Goal: Transaction & Acquisition: Purchase product/service

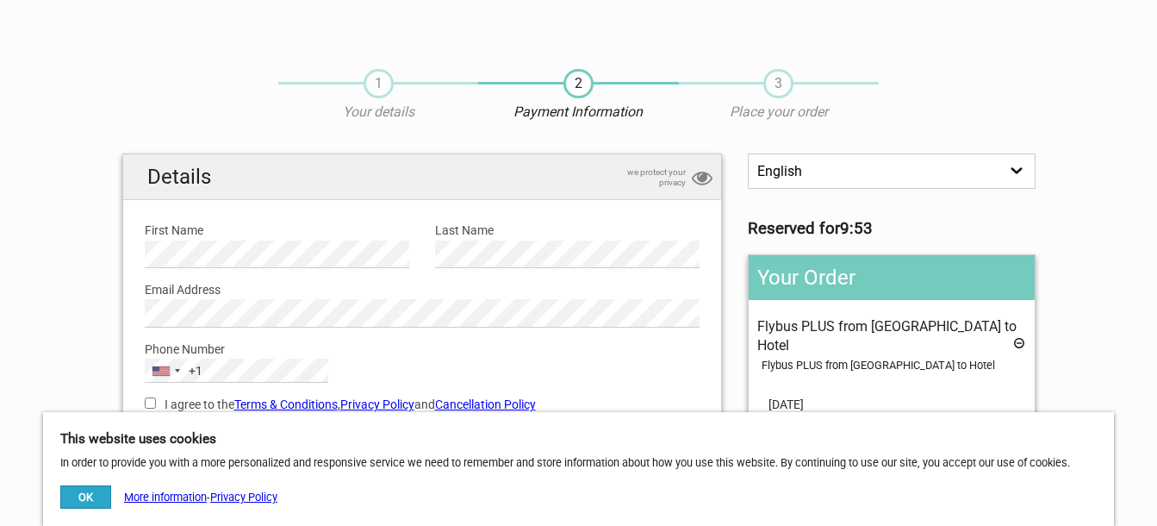
click at [79, 488] on button "OK" at bounding box center [85, 496] width 51 height 23
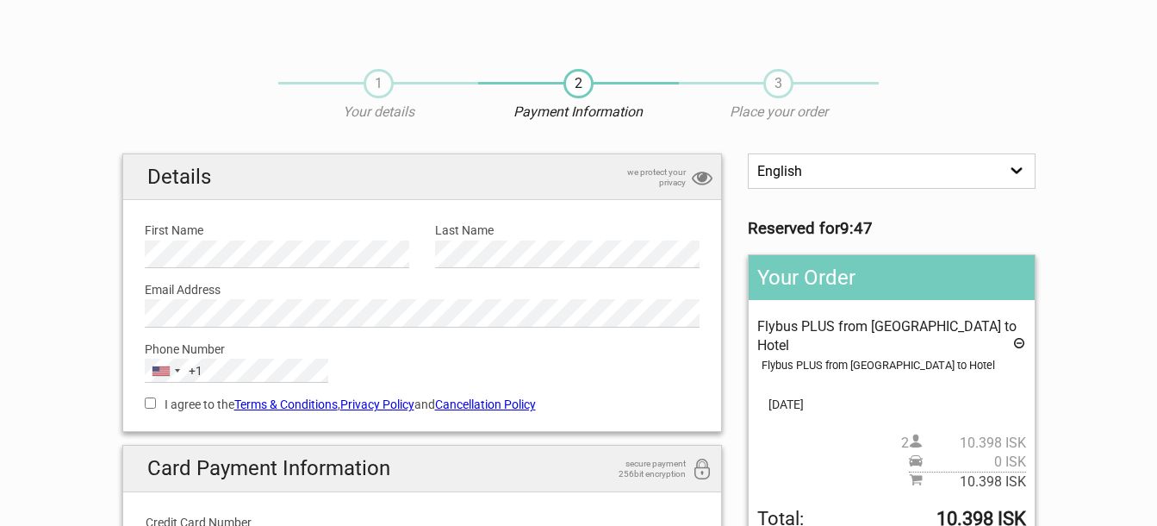
click at [150, 403] on input "I agree to the Terms & Conditions , Privacy Policy and Cancellation Policy" at bounding box center [150, 402] width 11 height 11
checkbox input "true"
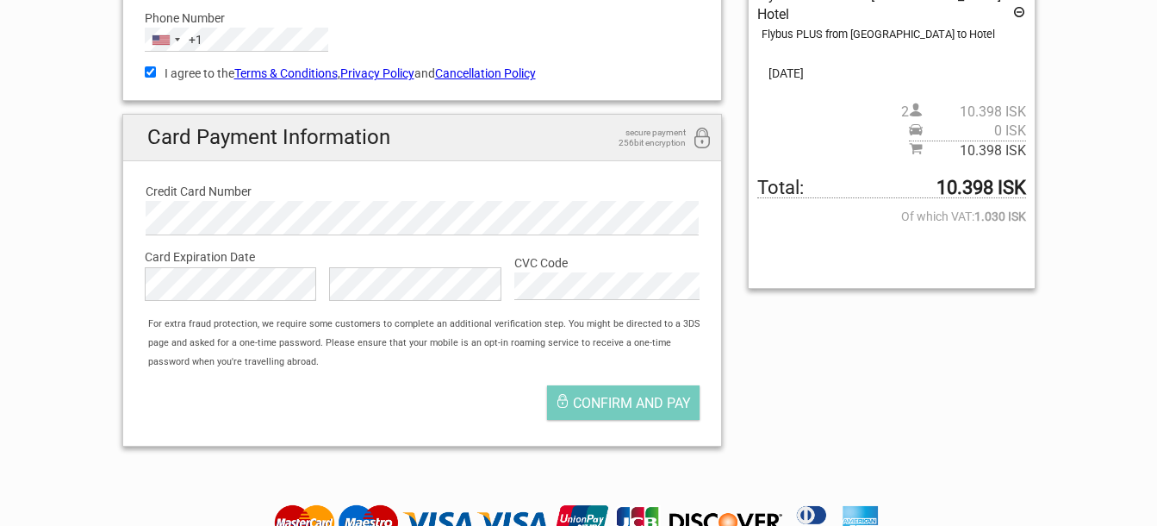
scroll to position [335, 0]
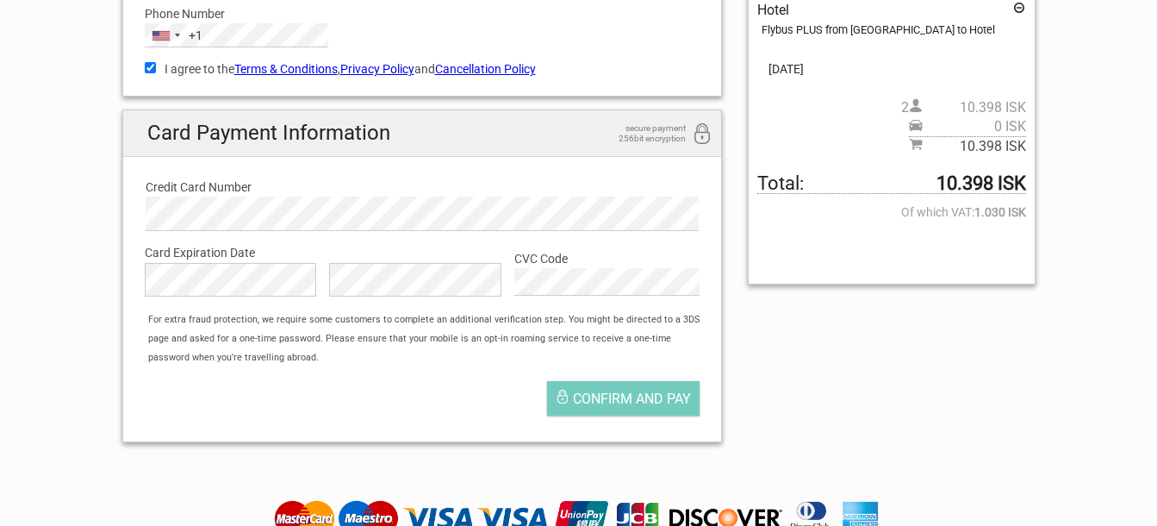
click at [1155, 173] on section "1 Your details 2 Payment Information 3 Place your order English Español Deutsch…" at bounding box center [578, 86] width 1157 height 739
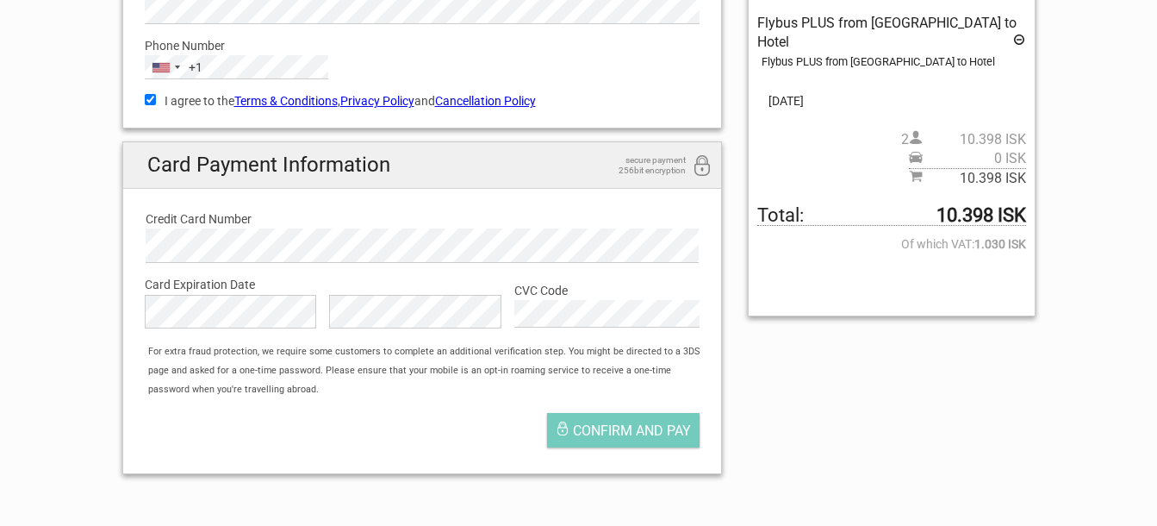
scroll to position [315, 0]
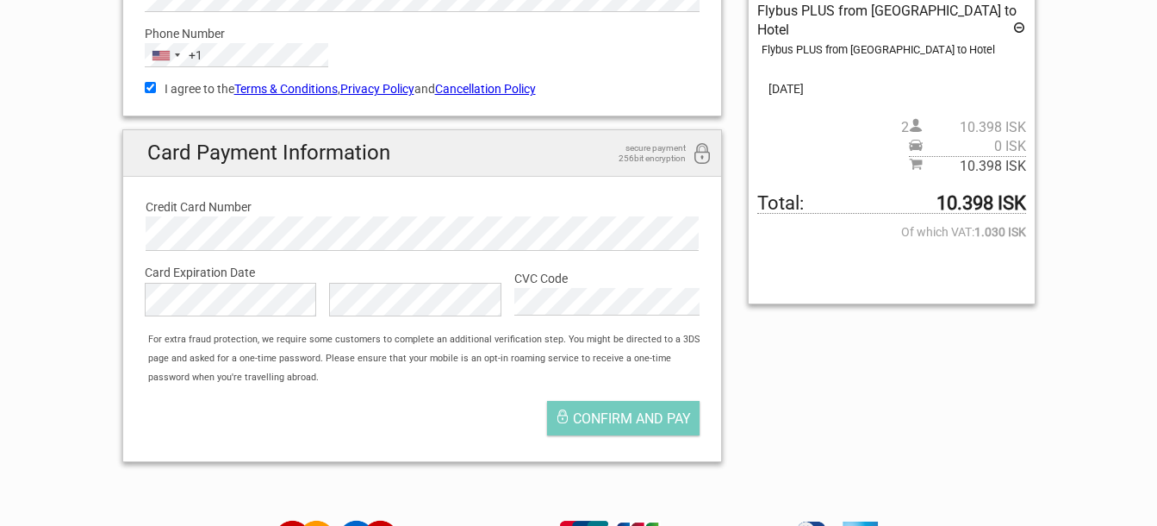
click at [1155, 173] on section "1 Your details 2 Payment Information 3 Place your order English Español Deutsch…" at bounding box center [578, 105] width 1157 height 739
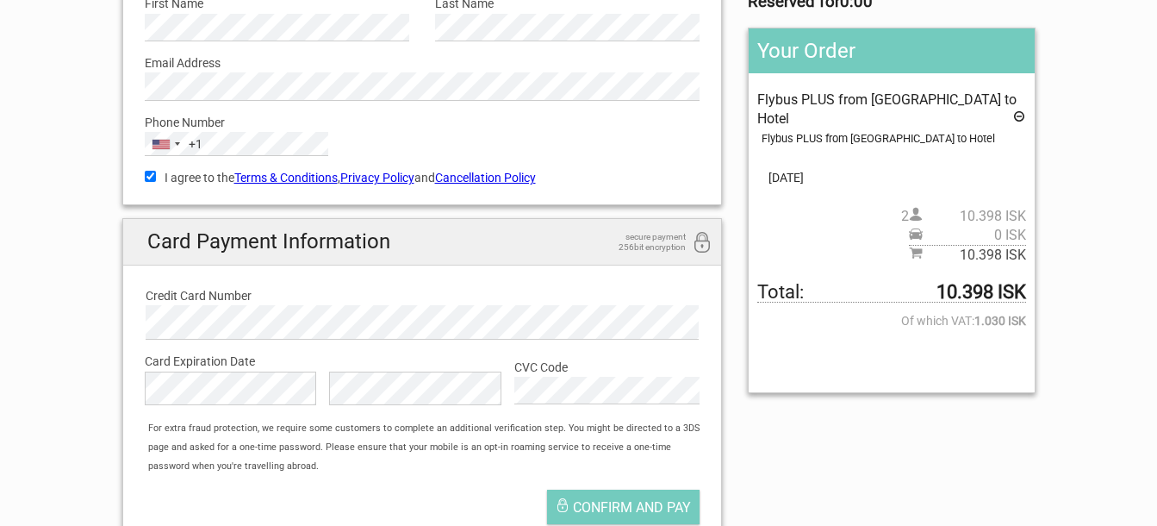
scroll to position [222, 0]
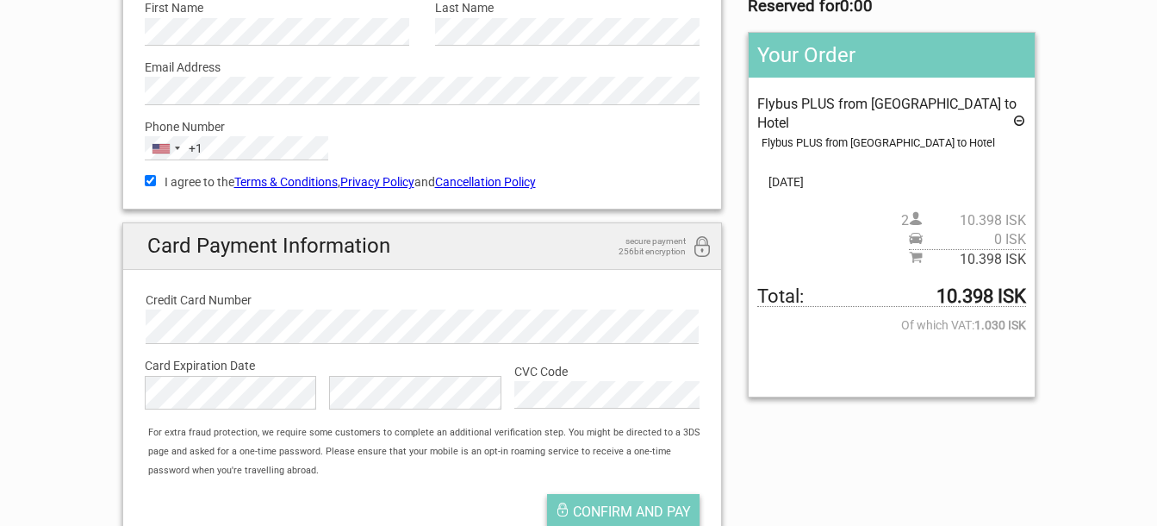
click at [600, 507] on span "Confirm and pay" at bounding box center [632, 511] width 118 height 16
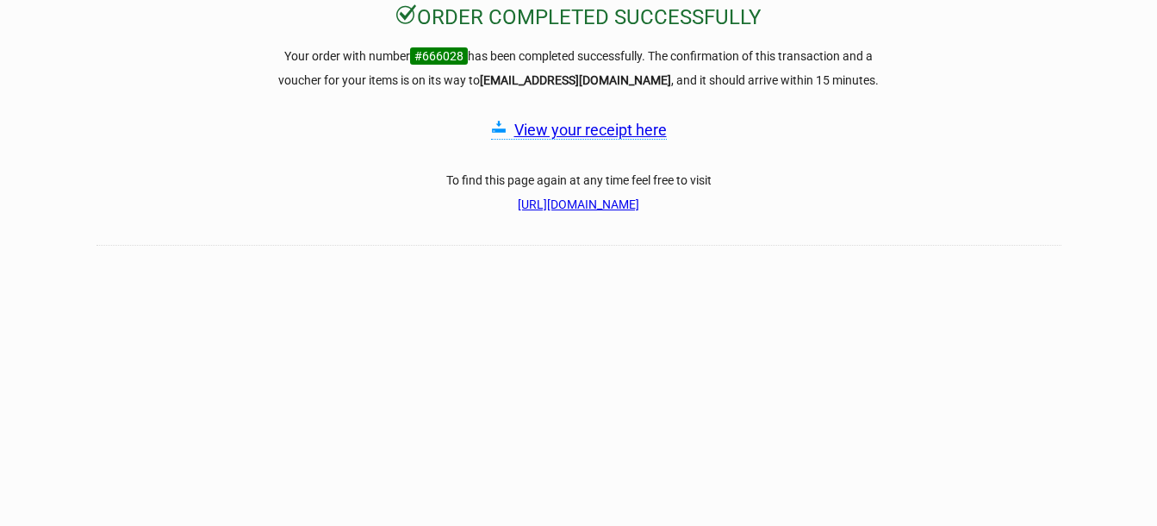
scroll to position [236, 0]
